Goal: Navigation & Orientation: Find specific page/section

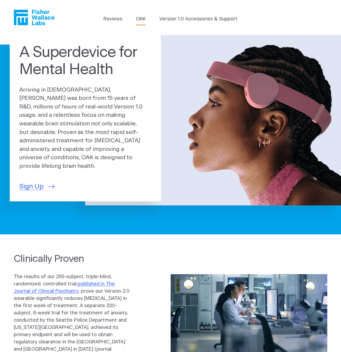
click at [141, 17] on link "OAK" at bounding box center [141, 19] width 10 height 7
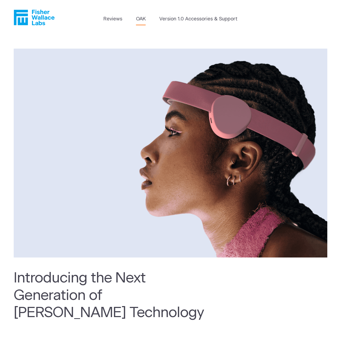
click at [41, 16] on icon "Fisher Wallace" at bounding box center [36, 18] width 37 height 16
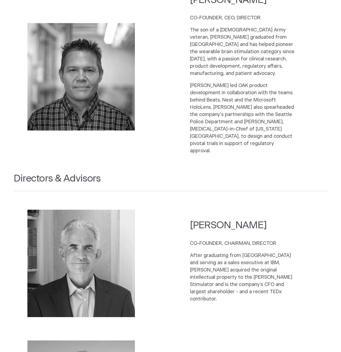
scroll to position [725, 0]
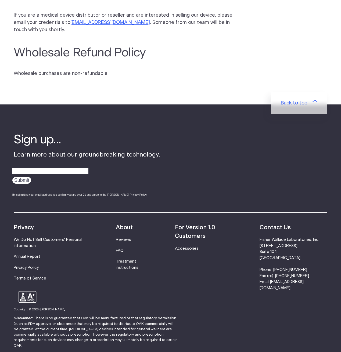
scroll to position [215, 0]
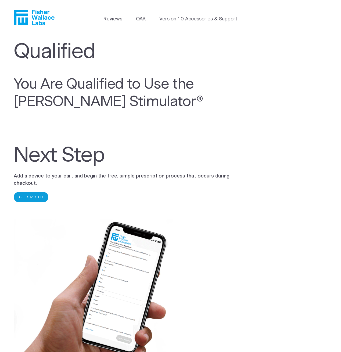
click at [33, 195] on div "GET STARTED" at bounding box center [31, 197] width 35 height 10
click at [36, 197] on link "GET STARTED" at bounding box center [31, 197] width 24 height 4
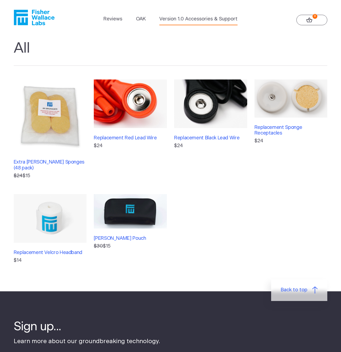
click at [197, 19] on link "Version 1.0 Accessories & Support" at bounding box center [198, 19] width 78 height 7
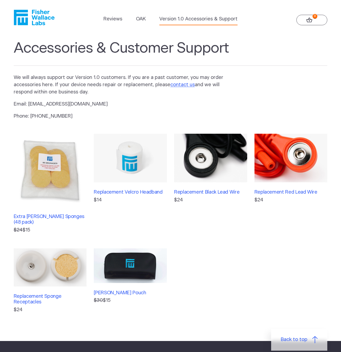
click at [308, 19] on icon at bounding box center [309, 19] width 6 height 5
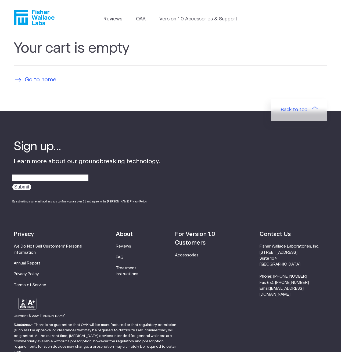
click at [42, 79] on span "Go to home" at bounding box center [41, 79] width 32 height 9
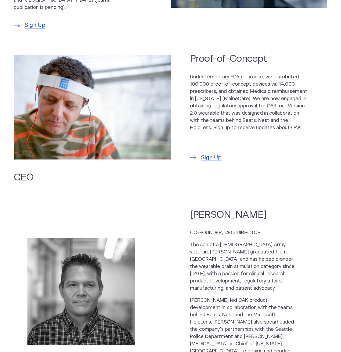
scroll to position [134, 0]
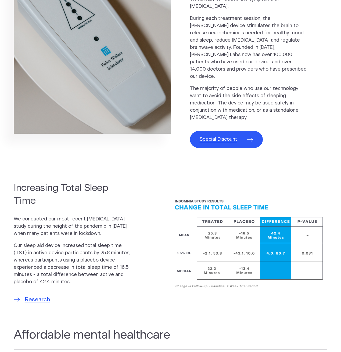
scroll to position [349, 0]
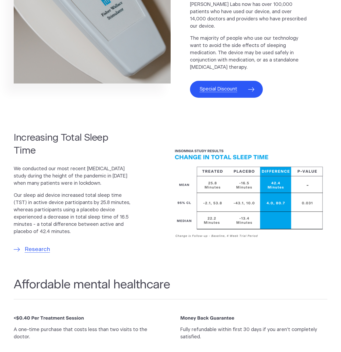
click at [226, 86] on span "Special Discount" at bounding box center [218, 89] width 38 height 7
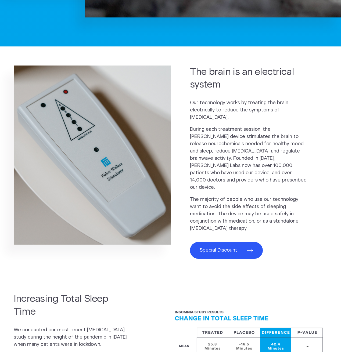
scroll to position [322, 0]
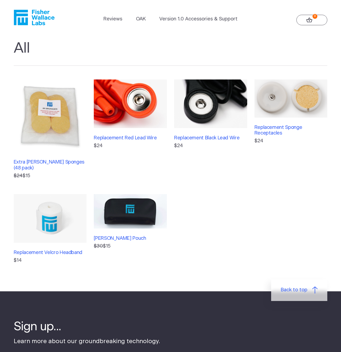
scroll to position [215, 0]
